Goal: Information Seeking & Learning: Learn about a topic

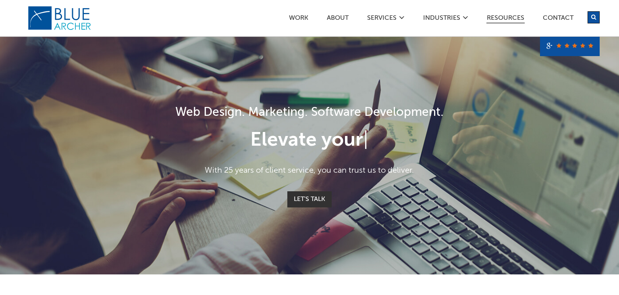
click at [514, 19] on link "Resources" at bounding box center [506, 19] width 38 height 8
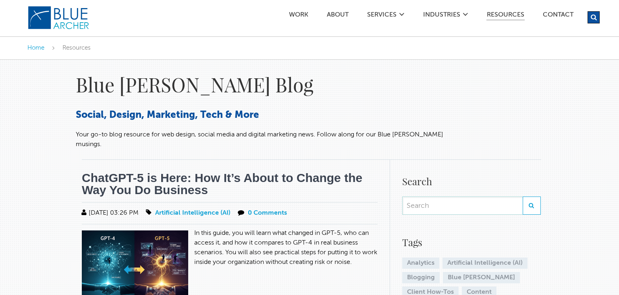
click at [164, 175] on link "ChatGPT-5 is Here: How It’s About to Change the Way You Do Business" at bounding box center [222, 183] width 281 height 25
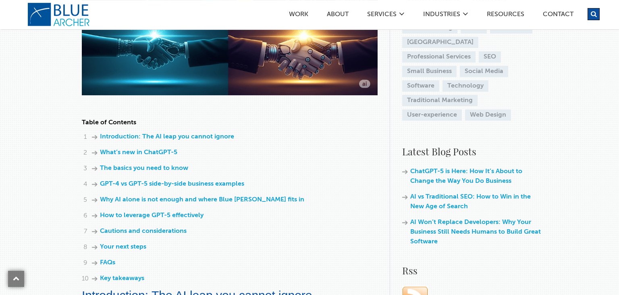
scroll to position [285, 0]
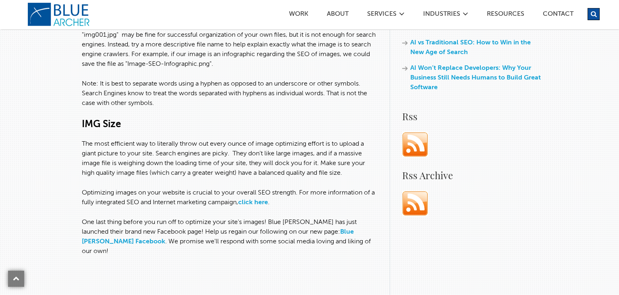
scroll to position [437, 0]
click at [321, 228] on link "Blue [PERSON_NAME] Facebook" at bounding box center [218, 236] width 272 height 16
